Goal: Information Seeking & Learning: Learn about a topic

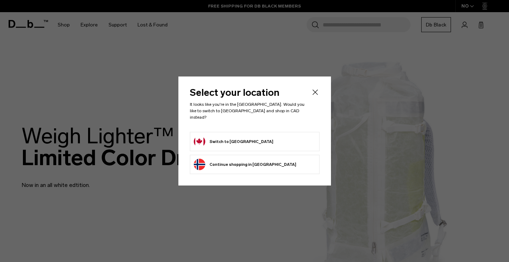
click at [264, 140] on form "Switch to Canada" at bounding box center [255, 141] width 122 height 11
click at [218, 140] on button "Switch to Canada" at bounding box center [233, 141] width 79 height 11
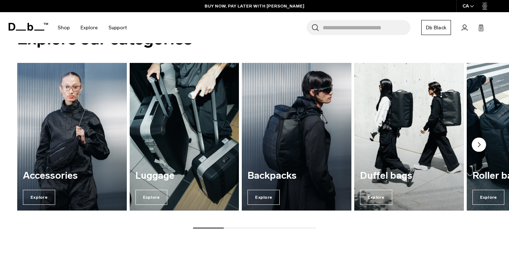
scroll to position [536, 0]
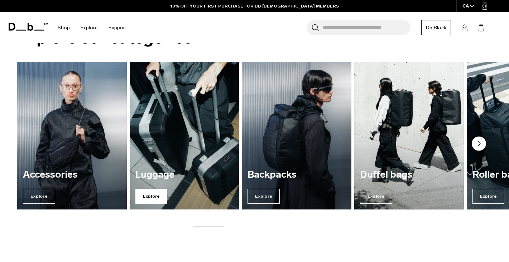
click at [156, 198] on span "Explore" at bounding box center [151, 196] width 32 height 15
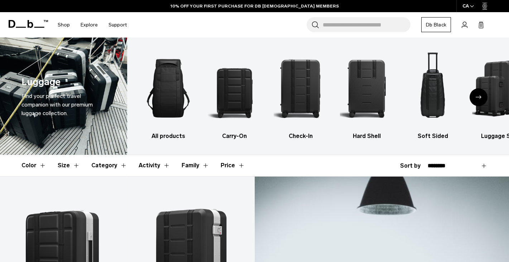
click at [479, 101] on div "Next slide" at bounding box center [478, 97] width 18 height 18
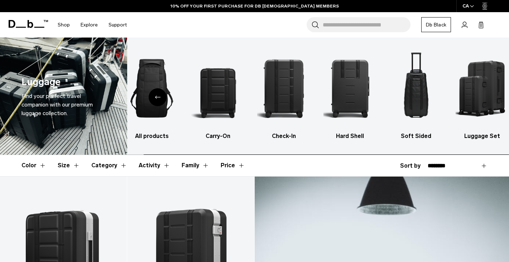
click at [479, 101] on img "6 / 6" at bounding box center [482, 88] width 54 height 80
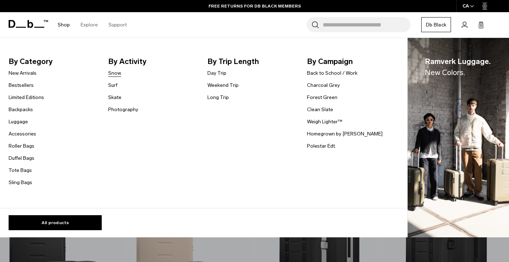
click at [114, 72] on link "Snow" at bounding box center [114, 73] width 13 height 8
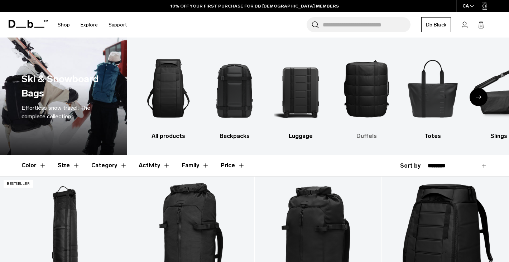
click at [358, 76] on img "4 / 10" at bounding box center [367, 88] width 54 height 80
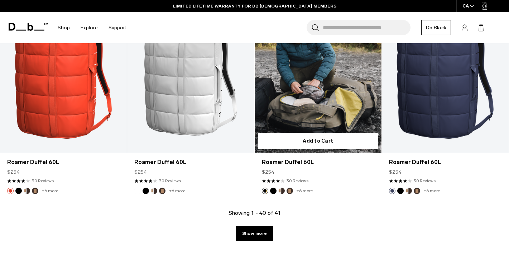
scroll to position [1952, 0]
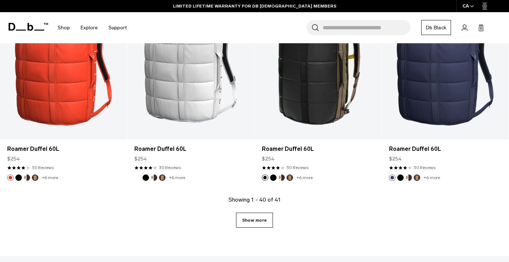
click at [257, 219] on link "Show more" at bounding box center [254, 220] width 37 height 15
